Goal: Task Accomplishment & Management: Manage account settings

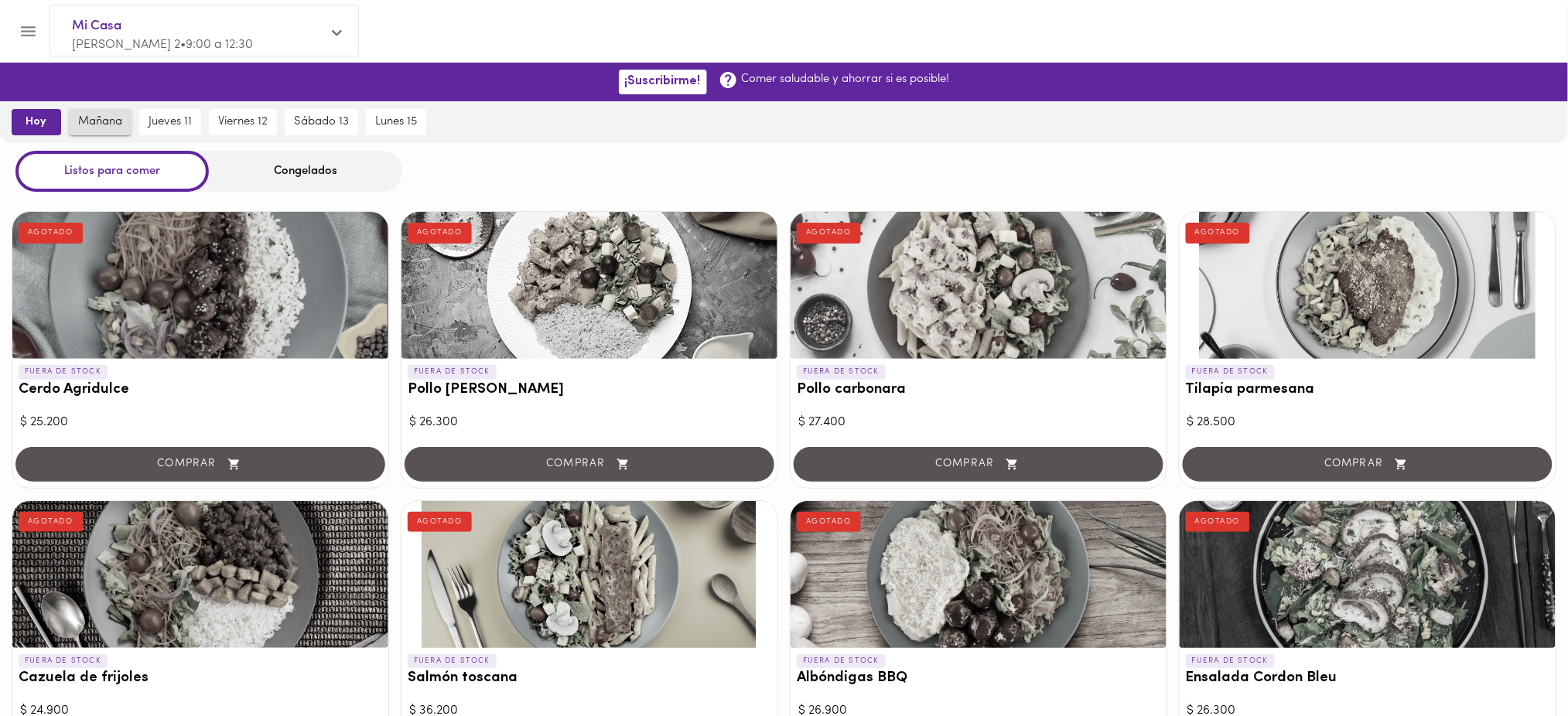
click at [106, 122] on span "mañana" at bounding box center [100, 122] width 44 height 14
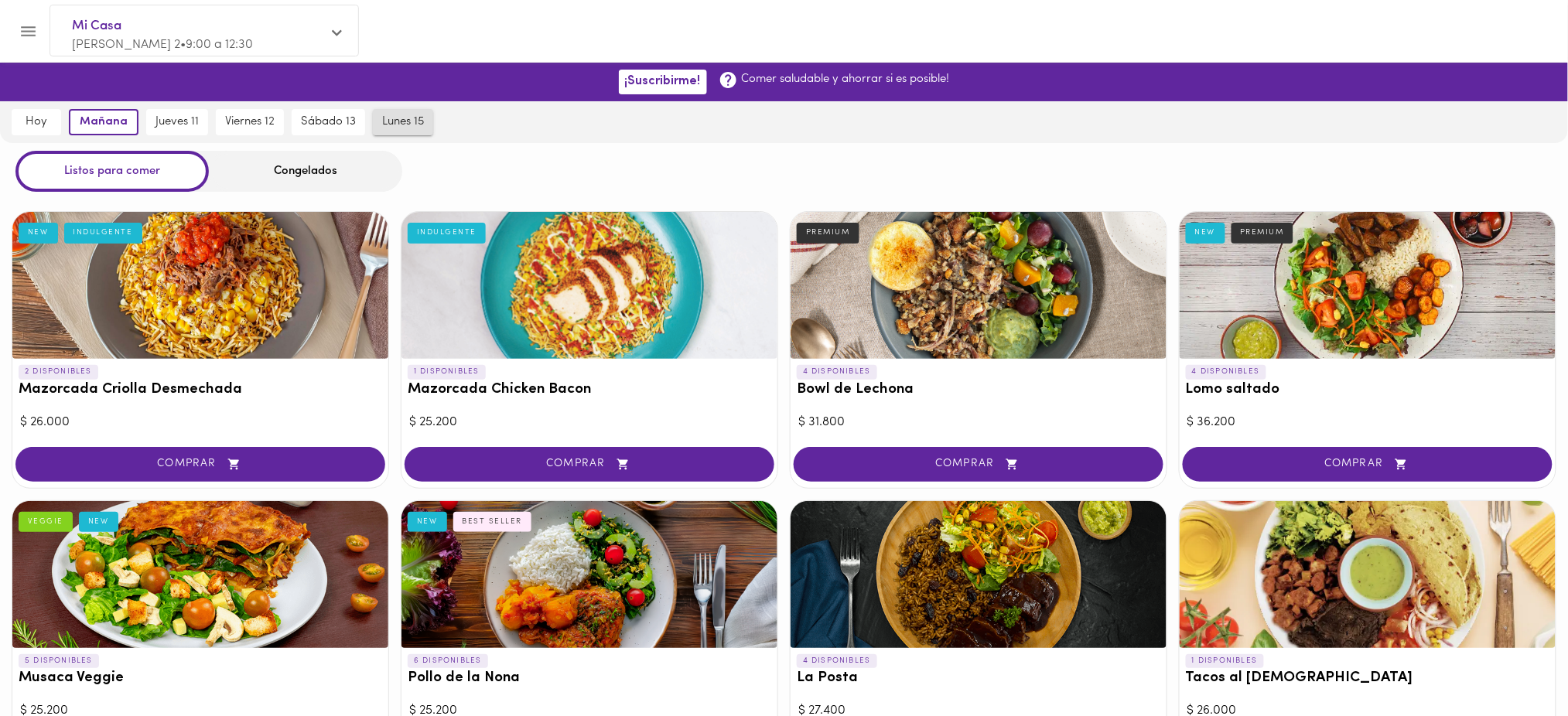
click at [404, 118] on span "lunes 15" at bounding box center [403, 122] width 41 height 14
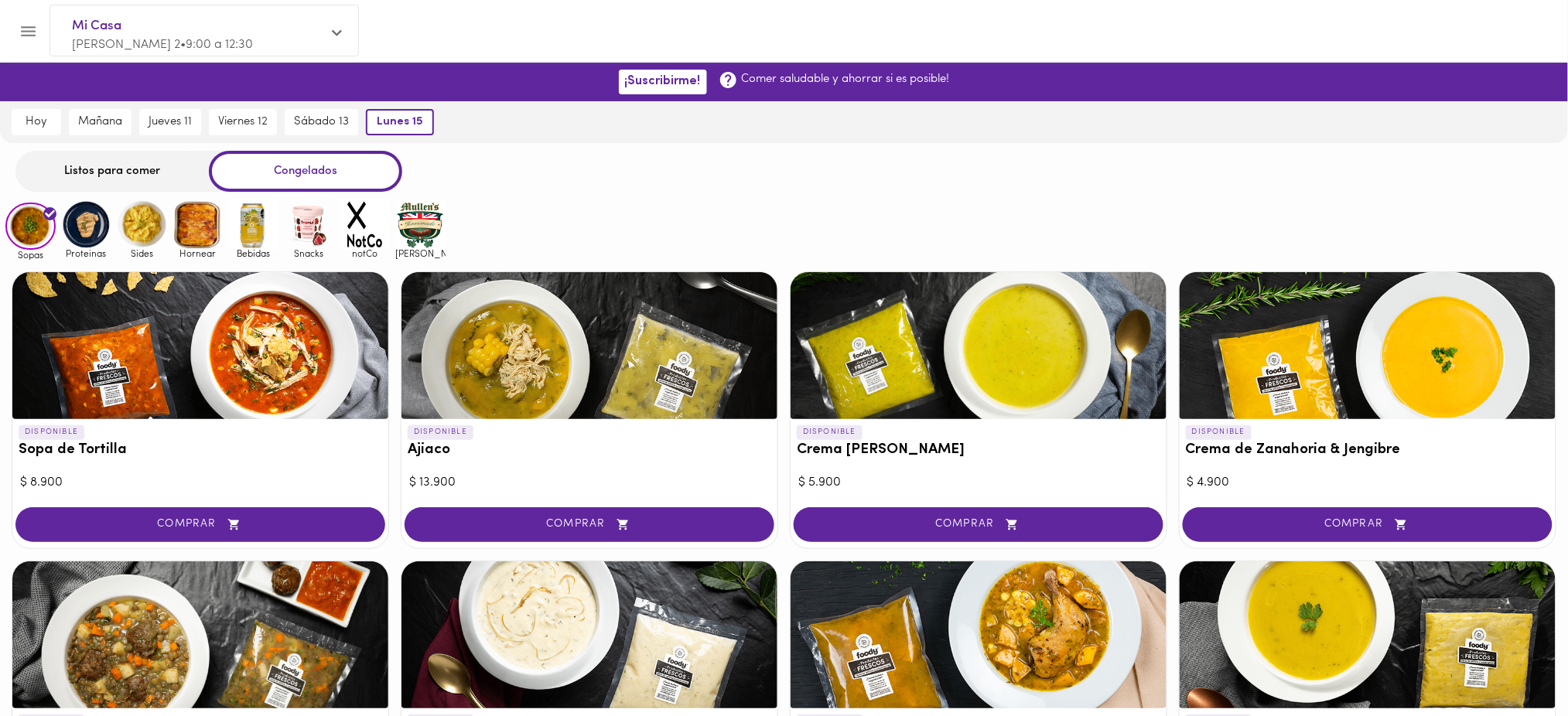
click at [143, 167] on div "Listos para comer" at bounding box center [112, 171] width 194 height 41
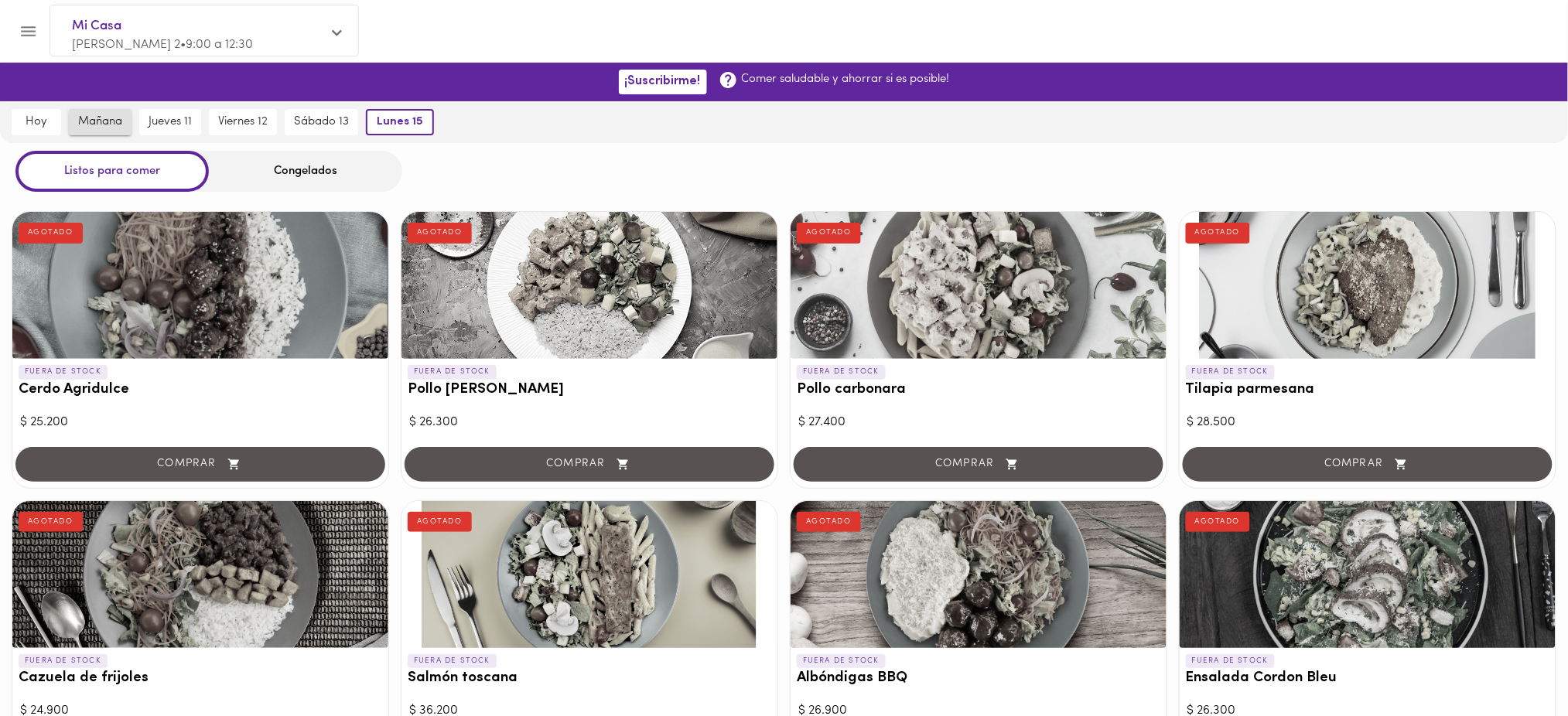
click at [114, 124] on span "mañana" at bounding box center [100, 122] width 44 height 14
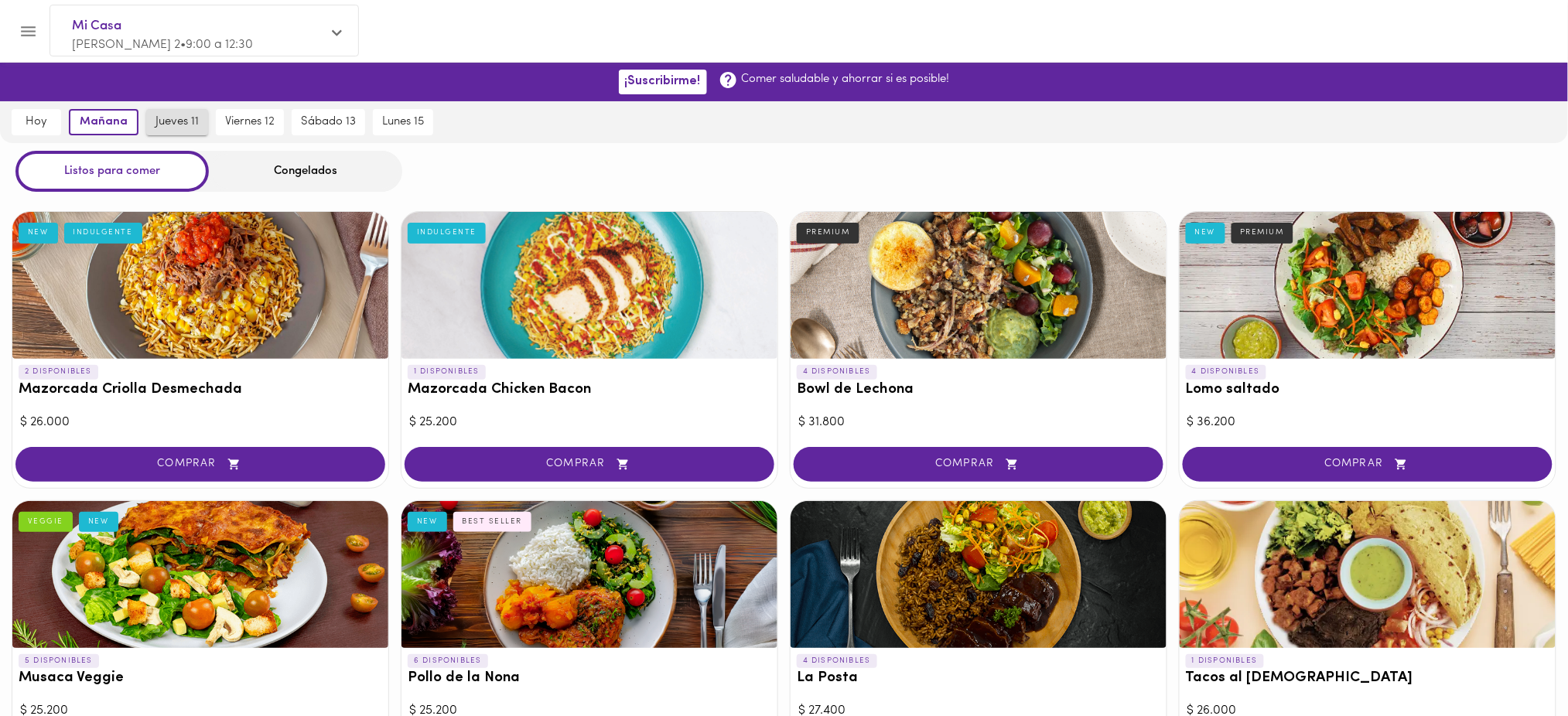
click at [176, 120] on span "jueves 11" at bounding box center [178, 122] width 43 height 14
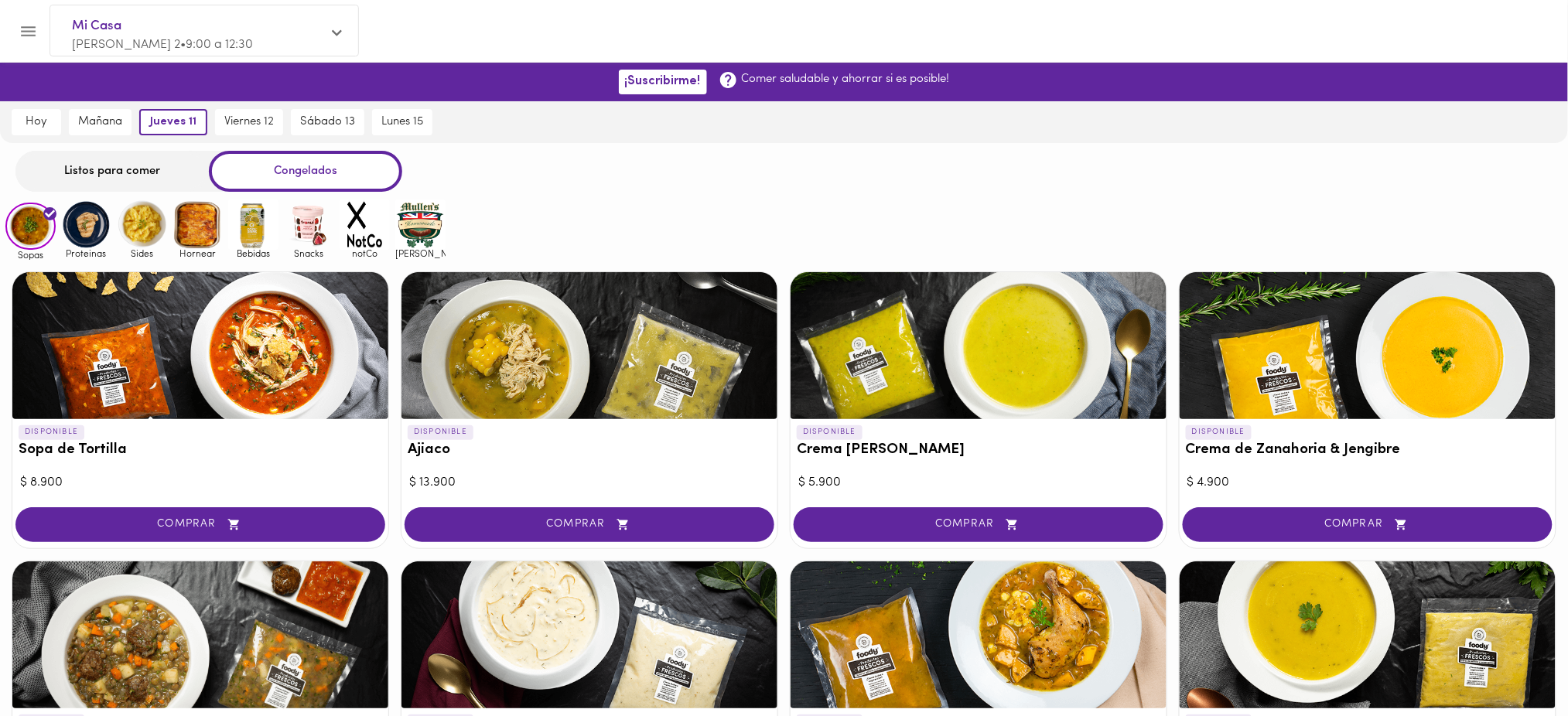
click at [134, 168] on div "Listos para comer" at bounding box center [112, 171] width 194 height 41
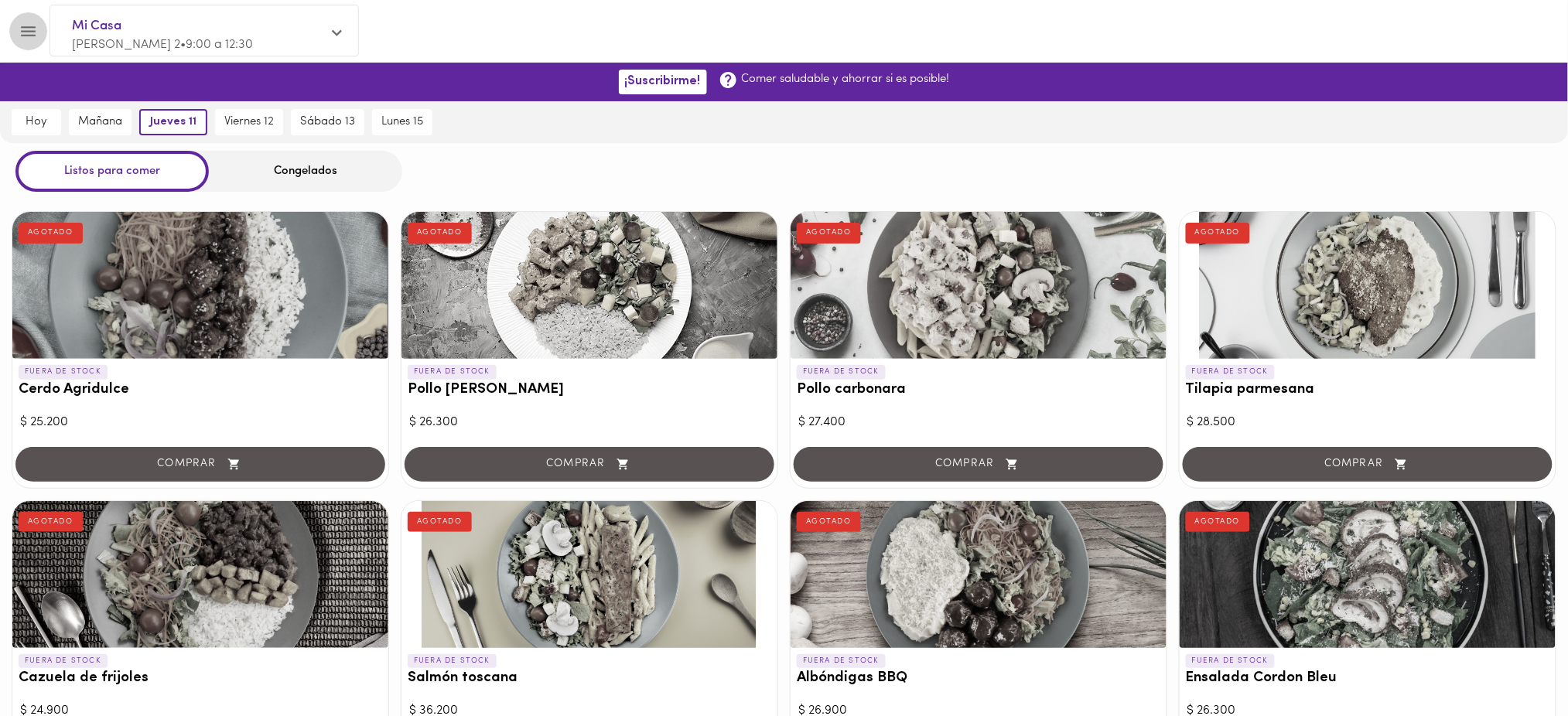
click at [30, 30] on icon "Menu" at bounding box center [28, 31] width 19 height 19
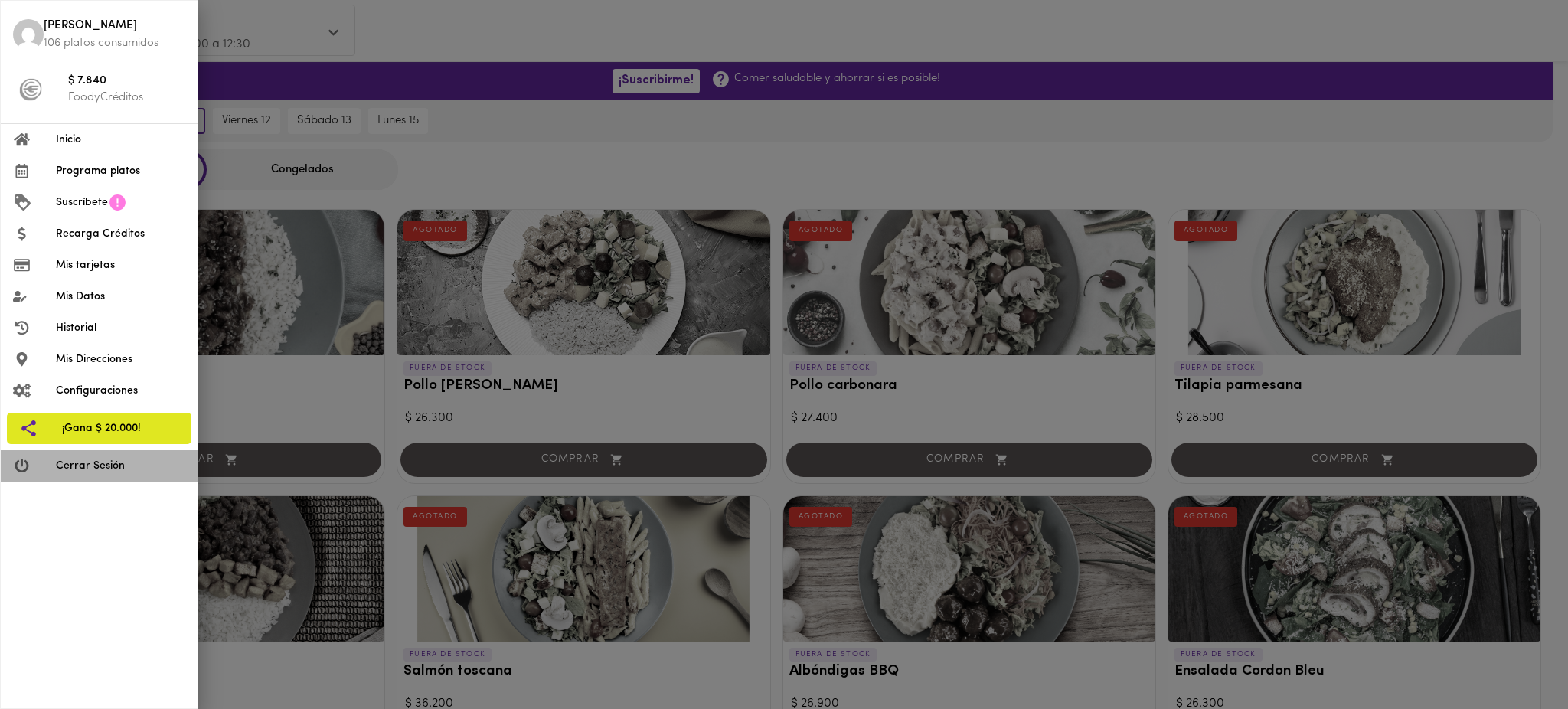
click at [87, 477] on li "Cerrar Sesión" at bounding box center [99, 466] width 197 height 31
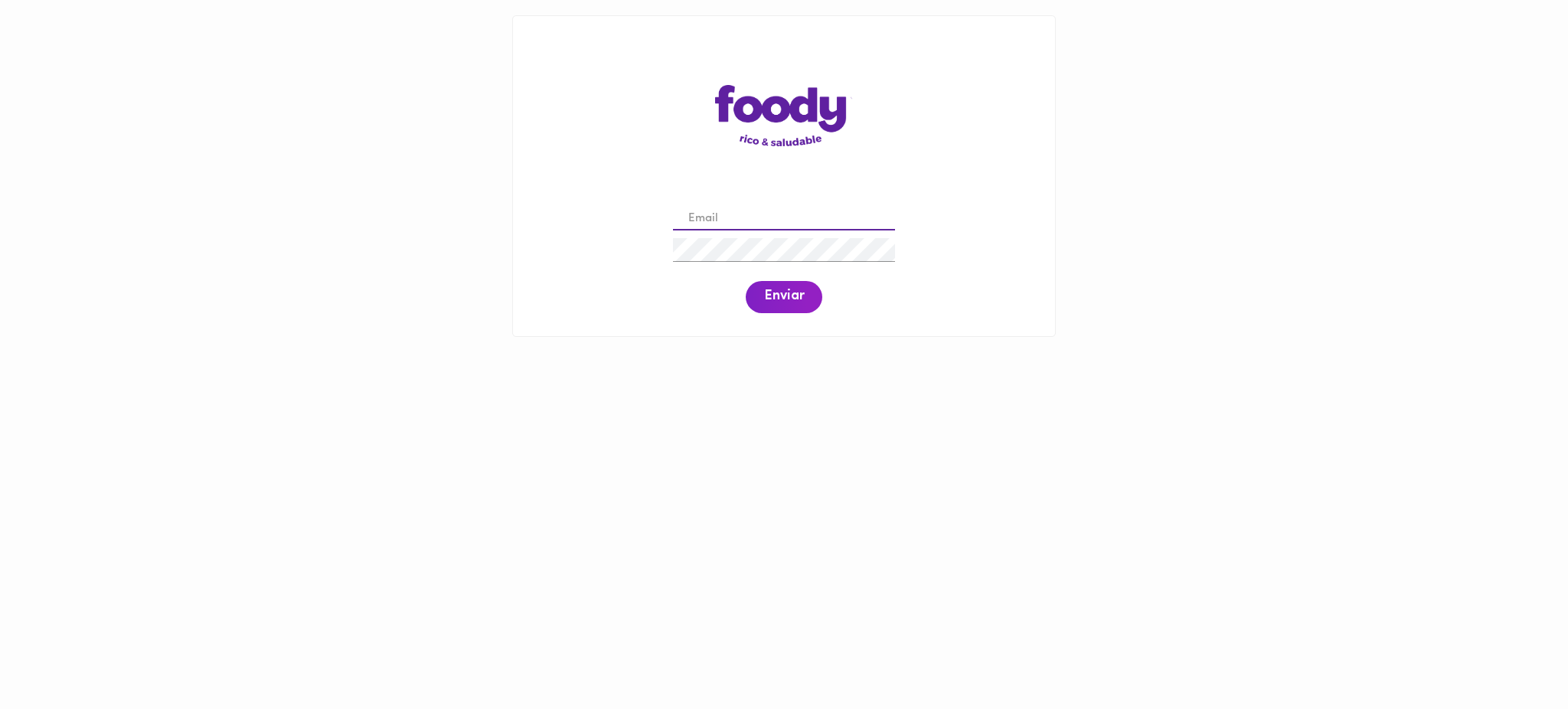
click at [713, 213] on input "email" at bounding box center [784, 219] width 222 height 24
paste input "[EMAIL_ADDRESS][DOMAIN_NAME]"
type input "[EMAIL_ADDRESS][DOMAIN_NAME]"
click at [786, 293] on span "Enviar" at bounding box center [784, 297] width 40 height 17
